Goal: Information Seeking & Learning: Learn about a topic

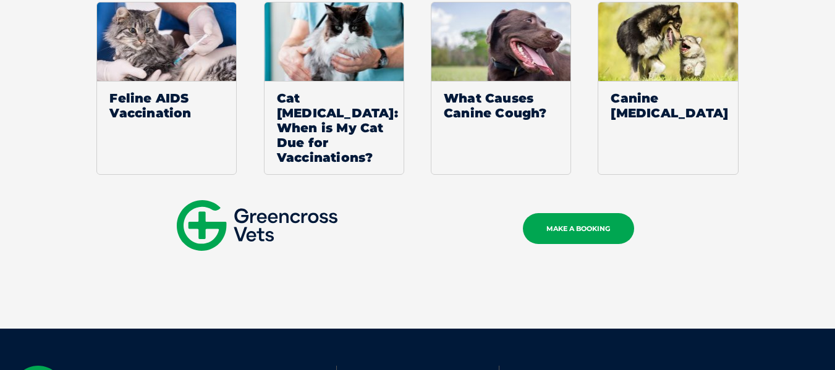
scroll to position [1360, 0]
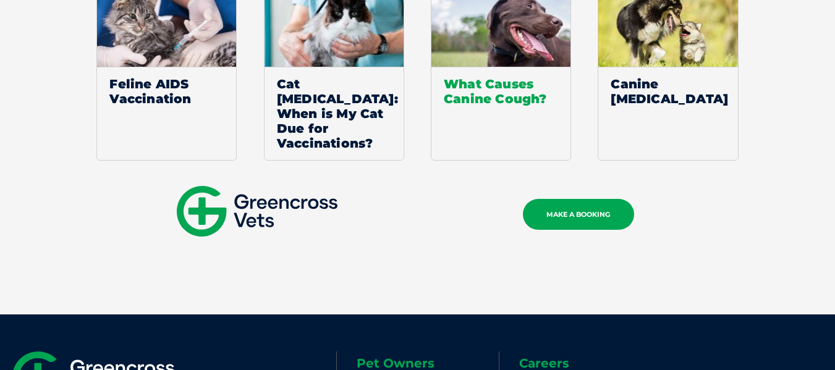
click at [476, 87] on span "What Causes Canine Cough?" at bounding box center [501, 91] width 139 height 49
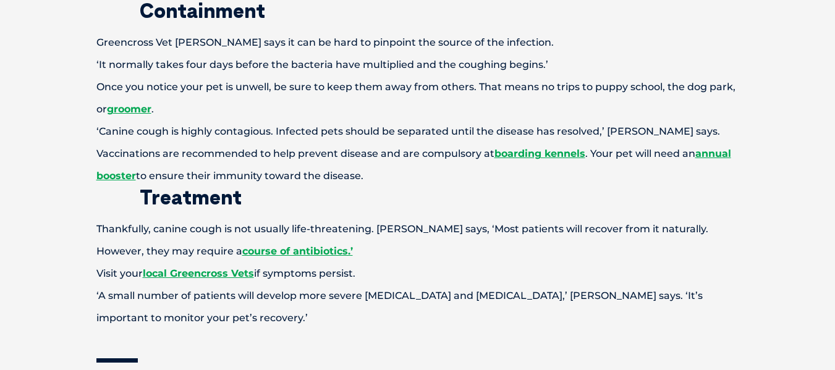
scroll to position [804, 0]
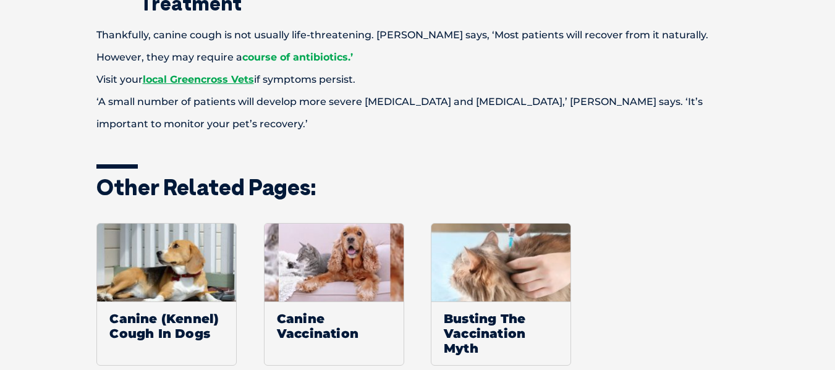
click at [242, 57] on link "course of antibiotics.’" at bounding box center [297, 57] width 111 height 12
